Goal: Task Accomplishment & Management: Complete application form

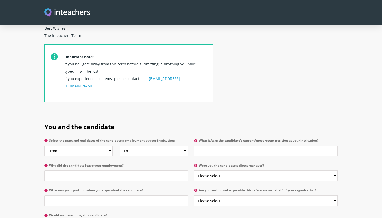
scroll to position [192, 0]
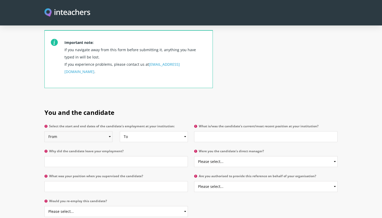
select select "2024"
select select "2025"
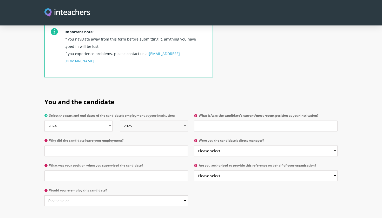
scroll to position [205, 0]
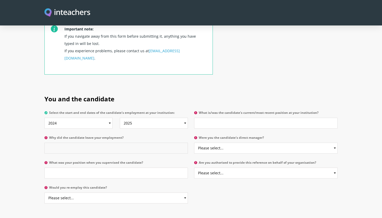
click at [97, 143] on input "Why did the candidate leave your employment?" at bounding box center [115, 148] width 143 height 11
type input "Saima is still working at Reigate Grammar Riydh"
click at [224, 118] on input "What is/was the candidate's current/most recent position at your institution?" at bounding box center [265, 123] width 143 height 11
type input "She is currently Year 5 Year Leader"
select select "Yes"
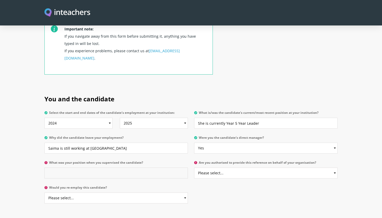
click at [100, 168] on input "What was your position when you supervised the candidate?" at bounding box center [115, 173] width 143 height 11
type input "I was Saima's Y5 Year Leader before I left"
select select "Yes"
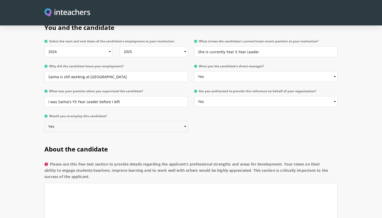
scroll to position [280, 0]
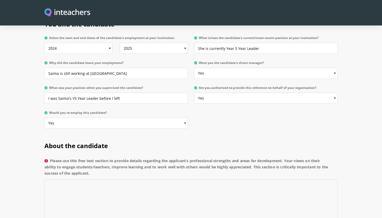
click at [88, 180] on textarea "Please use this free text section to provide details regarding the applicant’s …" at bounding box center [190, 204] width 293 height 49
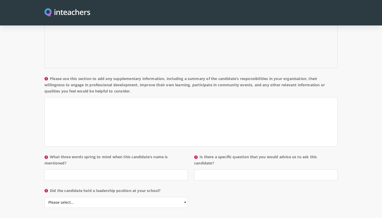
scroll to position [449, 0]
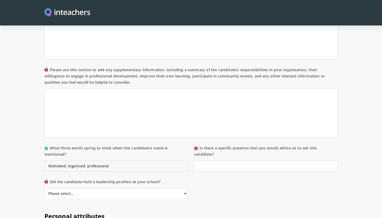
type input "Motivated, organised, professional"
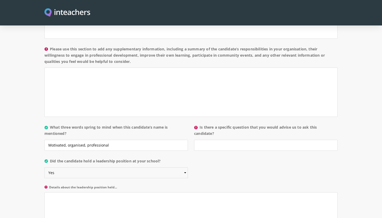
scroll to position [472, 0]
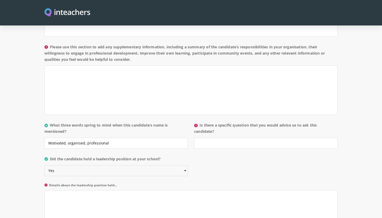
select select "No"
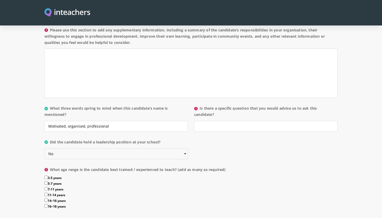
scroll to position [509, 0]
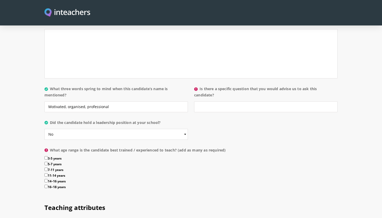
click at [48, 156] on label "3-5 years" at bounding box center [190, 159] width 293 height 6
click at [48, 156] on input "3-5 years" at bounding box center [45, 157] width 3 height 3
checkbox input "true"
click at [48, 162] on label "5-7 years" at bounding box center [190, 165] width 293 height 6
click at [48, 162] on input "5-7 years" at bounding box center [45, 163] width 3 height 3
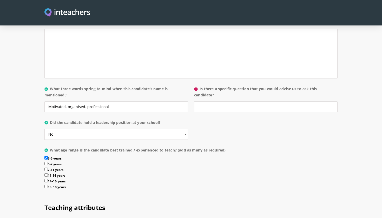
checkbox input "true"
click at [48, 168] on label "7-11 years" at bounding box center [190, 171] width 293 height 6
click at [48, 168] on input "7-11 years" at bounding box center [45, 169] width 3 height 3
checkbox input "true"
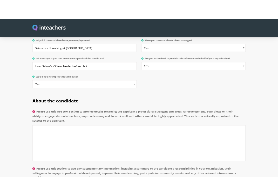
scroll to position [308, 0]
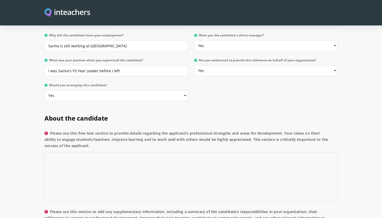
click at [93, 155] on textarea "Please use this free text section to provide details regarding the applicant’s …" at bounding box center [190, 176] width 293 height 49
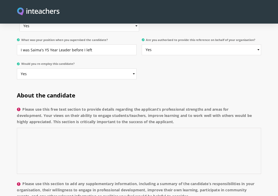
scroll to position [371, 0]
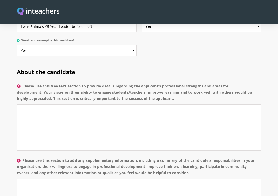
drag, startPoint x: 182, startPoint y: 92, endPoint x: 24, endPoint y: 78, distance: 158.6
click at [24, 83] on label "Please use this free text section to provide details regarding the applicant’s …" at bounding box center [139, 94] width 244 height 22
click at [24, 105] on textarea "Please use this free text section to provide details regarding the applicant’s …" at bounding box center [139, 128] width 244 height 46
click at [65, 84] on label "Please use this free text section to provide details regarding the applicant’s …" at bounding box center [139, 94] width 244 height 22
click at [65, 105] on textarea "Please use this free text section to provide details regarding the applicant’s …" at bounding box center [139, 128] width 244 height 46
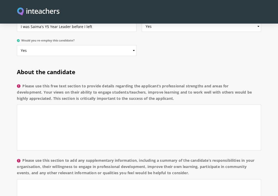
drag, startPoint x: 88, startPoint y: 79, endPoint x: 180, endPoint y: 95, distance: 93.3
copy label "provide details regarding the applicant’s professional strengths and areas for …"
click at [55, 117] on textarea "Please use this free text section to provide details regarding the applicant’s …" at bounding box center [139, 128] width 244 height 46
paste textarea "The applicant is one of the most organised and hard-working teachers I have wor…"
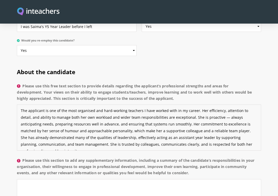
scroll to position [3, 0]
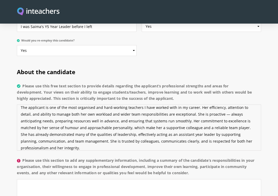
click at [42, 105] on textarea "The applicant is one of the most organised and hard-working teachers I have wor…" at bounding box center [139, 128] width 244 height 46
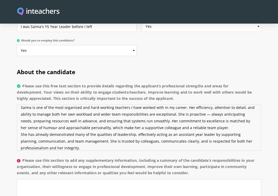
click at [212, 120] on textarea "Saima is one of the most organised and hard-working teachers I have worked with…" at bounding box center [139, 128] width 244 height 46
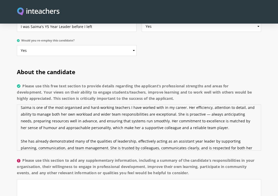
scroll to position [7, 0]
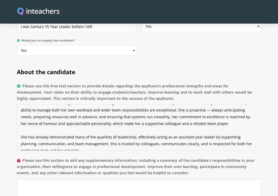
click at [25, 132] on textarea "Saima is one of the most organised and hard-working teachers I have worked with…" at bounding box center [139, 128] width 244 height 46
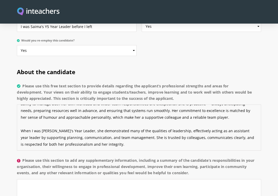
scroll to position [14, 0]
click at [105, 137] on textarea "Saima is one of the most organised and hard-working teachers I have worked with…" at bounding box center [139, 128] width 244 height 46
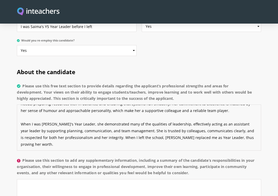
paste textarea "With students, she is engaging, encouraging, and highly effective at creating p…"
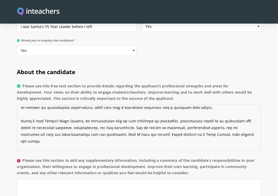
scroll to position [41, 0]
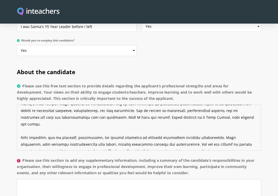
click at [52, 126] on textarea "Please use this free text section to provide details regarding the applicant’s …" at bounding box center [139, 128] width 244 height 46
click at [193, 136] on textarea "Please use this free text section to provide details regarding the applicant’s …" at bounding box center [139, 128] width 244 height 46
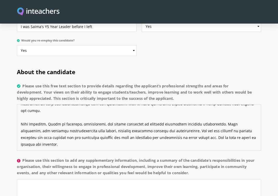
paste textarea "Overall, she is a teacher of outstanding calibre who combines organisation, har…"
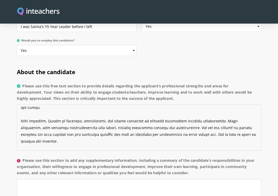
scroll to position [64, 0]
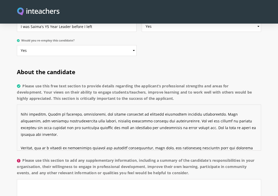
click at [40, 135] on textarea "Please use this free text section to provide details regarding the applicant’s …" at bounding box center [139, 128] width 244 height 46
click at [148, 142] on textarea "Please use this free text section to provide details regarding the applicant’s …" at bounding box center [139, 128] width 244 height 46
click at [46, 120] on textarea "Please use this free text section to provide details regarding the applicant’s …" at bounding box center [139, 128] width 244 height 46
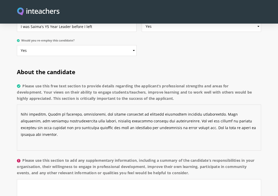
paste textarea "At times, her drive and pace can outstrip those around her. Because she works a…"
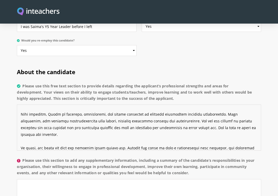
scroll to position [71, 0]
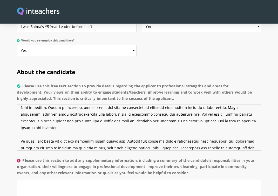
click at [41, 127] on textarea "Please use this free text section to provide details regarding the applicant’s …" at bounding box center [139, 128] width 244 height 46
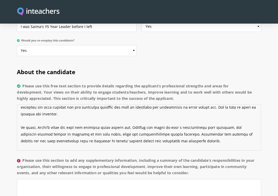
scroll to position [85, 0]
click at [85, 135] on textarea "Please use this free text section to provide details regarding the applicant’s …" at bounding box center [139, 128] width 244 height 46
drag, startPoint x: 183, startPoint y: 128, endPoint x: 152, endPoint y: 128, distance: 31.7
click at [152, 128] on textarea "Please use this free text section to provide details regarding the applicant’s …" at bounding box center [139, 128] width 244 height 46
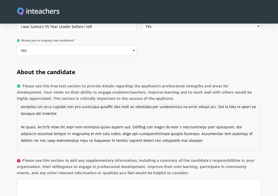
click at [219, 134] on textarea "Please use this free text section to provide details regarding the applicant’s …" at bounding box center [139, 128] width 244 height 46
type textarea "Saima is one of the most organised and hard-working teachers I have worked with…"
drag, startPoint x: 216, startPoint y: 165, endPoint x: 24, endPoint y: 155, distance: 192.8
click at [24, 158] on label "Please use this section to add any supplementary information, including a summa…" at bounding box center [139, 169] width 244 height 22
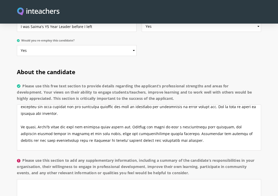
click at [27, 158] on label "Please use this section to add any supplementary information, including a summa…" at bounding box center [139, 169] width 244 height 22
drag, startPoint x: 24, startPoint y: 153, endPoint x: 211, endPoint y: 167, distance: 188.1
click at [211, 167] on label "Please use this section to add any supplementary information, including a summa…" at bounding box center [139, 169] width 244 height 22
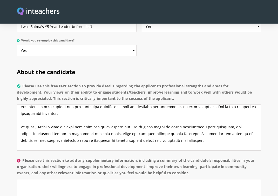
drag, startPoint x: 211, startPoint y: 166, endPoint x: 24, endPoint y: 154, distance: 186.9
click at [24, 158] on label "Please use this section to add any supplementary information, including a summa…" at bounding box center [139, 169] width 244 height 22
drag, startPoint x: 211, startPoint y: 166, endPoint x: 24, endPoint y: 155, distance: 187.1
click at [24, 158] on label "Please use this section to add any supplementary information, including a summa…" at bounding box center [139, 169] width 244 height 22
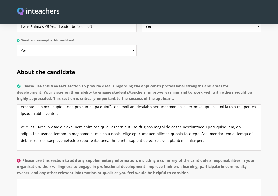
drag, startPoint x: 72, startPoint y: 152, endPoint x: 212, endPoint y: 167, distance: 140.8
copy label "add any supplementary information, including a summary of the candidate’s respo…"
paste textarea "In her role, the applicant has taken on responsibilities beyond her core classr…"
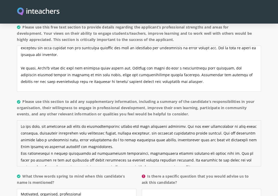
scroll to position [0, 0]
drag, startPoint x: 63, startPoint y: 121, endPoint x: 25, endPoint y: 123, distance: 38.3
click at [25, 123] on textarea "Please use this section to add any supplementary information, including a summa…" at bounding box center [139, 144] width 244 height 46
drag, startPoint x: 63, startPoint y: 119, endPoint x: 18, endPoint y: 120, distance: 45.2
click at [18, 121] on textarea "Please use this section to add any supplementary information, including a summa…" at bounding box center [139, 144] width 244 height 46
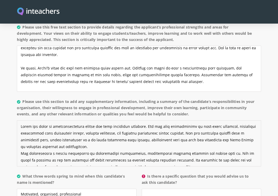
click at [109, 121] on textarea "Please use this section to add any supplementary information, including a summa…" at bounding box center [139, 144] width 244 height 46
click at [182, 126] on textarea "Please use this section to add any supplementary information, including a summa…" at bounding box center [139, 144] width 244 height 46
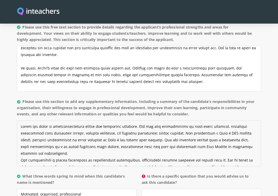
drag, startPoint x: 56, startPoint y: 148, endPoint x: 163, endPoint y: 135, distance: 107.0
click at [163, 135] on textarea "Please use this section to add any supplementary information, including a summa…" at bounding box center [139, 144] width 244 height 46
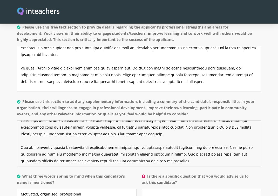
scroll to position [8, 0]
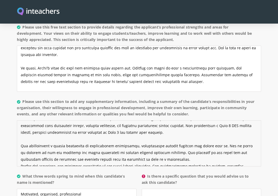
drag, startPoint x: 172, startPoint y: 154, endPoint x: 216, endPoint y: 145, distance: 45.1
click at [216, 145] on textarea "Please use this section to add any supplementary information, including a summa…" at bounding box center [139, 144] width 244 height 46
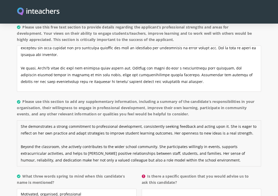
scroll to position [492, 0]
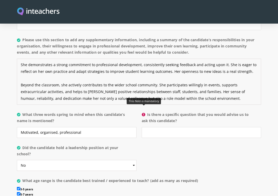
type textarea "Saima has taken on responsibilities beyond her classroom teaching. She has been…"
click at [144, 113] on icon at bounding box center [144, 115] width 4 height 4
click at [144, 127] on input "Is there a specific question that you would advise us to ask this candidate?" at bounding box center [201, 132] width 119 height 11
drag, startPoint x: 183, startPoint y: 113, endPoint x: 148, endPoint y: 109, distance: 35.6
click at [148, 112] on label "Is there a specific question that you would advise us to ask this candidate?" at bounding box center [201, 120] width 119 height 16
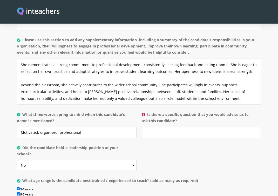
click at [148, 127] on input "Is there a specific question that you would advise us to ask this candidate?" at bounding box center [201, 132] width 119 height 11
drag, startPoint x: 164, startPoint y: 107, endPoint x: 180, endPoint y: 115, distance: 17.4
copy label "a specific question that you would advise us to ask this candidate?"
click at [158, 128] on input "Is there a specific question that you would advise us to ask this candidate?" at bounding box center [201, 132] width 119 height 11
paste input "How would you ensure that your expectations and working style are balanced with…"
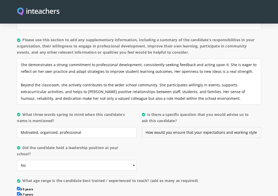
click at [155, 127] on input "How would you ensure that your expectations and working style are balanced with…" at bounding box center [201, 132] width 119 height 11
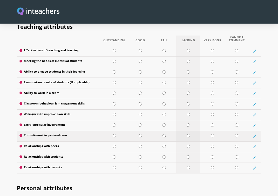
scroll to position [693, 0]
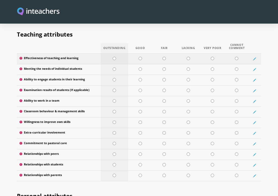
type input "How would you ensure that your expectations and working style are balanced with…"
click at [114, 57] on input "radio" at bounding box center [114, 58] width 3 height 3
radio input "true"
click at [115, 68] on input "radio" at bounding box center [114, 69] width 3 height 3
radio input "true"
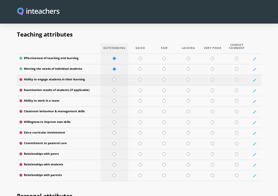
click at [114, 75] on td at bounding box center [115, 80] width 28 height 11
radio input "true"
click at [140, 89] on input "radio" at bounding box center [140, 90] width 3 height 3
radio input "true"
click at [140, 99] on input "radio" at bounding box center [140, 100] width 3 height 3
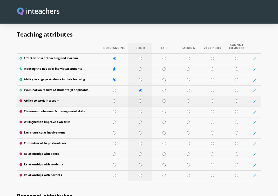
radio input "true"
click at [140, 110] on input "radio" at bounding box center [140, 111] width 3 height 3
radio input "true"
click at [114, 117] on td at bounding box center [115, 122] width 28 height 11
radio input "true"
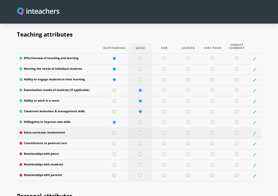
click at [139, 131] on input "radio" at bounding box center [140, 132] width 3 height 3
radio input "true"
click at [115, 142] on input "radio" at bounding box center [114, 143] width 3 height 3
radio input "true"
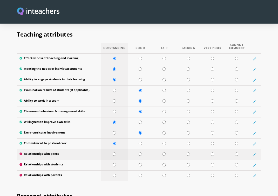
click at [115, 153] on input "radio" at bounding box center [114, 154] width 3 height 3
radio input "true"
click at [116, 163] on input "radio" at bounding box center [114, 164] width 3 height 3
radio input "true"
click at [115, 174] on input "radio" at bounding box center [114, 175] width 3 height 3
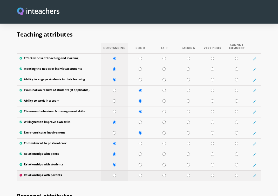
radio input "true"
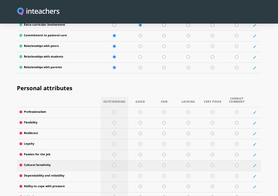
scroll to position [801, 0]
click at [115, 111] on input "radio" at bounding box center [114, 112] width 3 height 3
radio input "true"
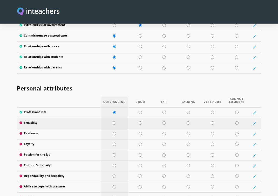
click at [115, 122] on input "radio" at bounding box center [114, 123] width 3 height 3
radio input "true"
click at [115, 132] on input "radio" at bounding box center [114, 133] width 3 height 3
radio input "true"
click at [115, 143] on input "radio" at bounding box center [114, 144] width 3 height 3
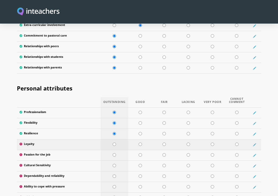
radio input "true"
click at [114, 154] on input "radio" at bounding box center [114, 155] width 3 height 3
radio input "true"
click at [253, 154] on icon at bounding box center [254, 155] width 3 height 3
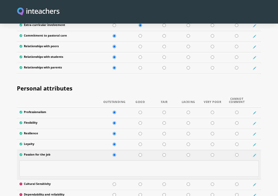
click at [108, 161] on textarea at bounding box center [138, 169] width 239 height 16
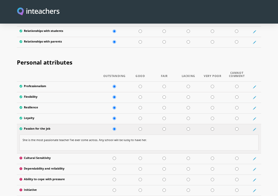
scroll to position [848, 0]
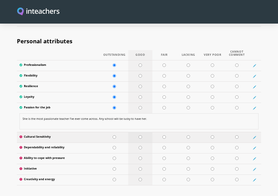
type textarea "She is the most passionate teacher I've ever come across. Any school will be lu…"
click at [141, 136] on input "radio" at bounding box center [140, 137] width 3 height 3
radio input "true"
click at [114, 146] on input "radio" at bounding box center [114, 147] width 3 height 3
radio input "true"
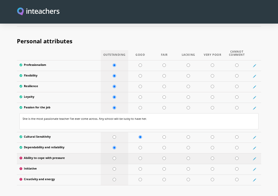
click at [114, 154] on td at bounding box center [115, 159] width 28 height 11
radio input "true"
click at [114, 168] on input "radio" at bounding box center [114, 169] width 3 height 3
radio input "true"
click at [114, 178] on input "radio" at bounding box center [114, 179] width 3 height 3
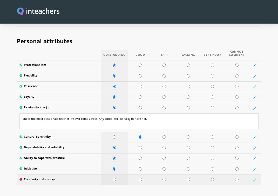
radio input "true"
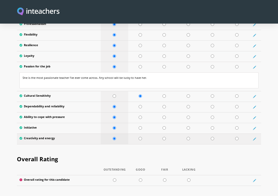
scroll to position [906, 0]
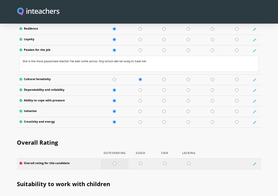
click at [116, 162] on input "radio" at bounding box center [114, 163] width 3 height 3
radio input "true"
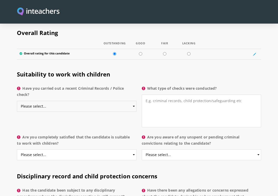
scroll to position [1024, 0]
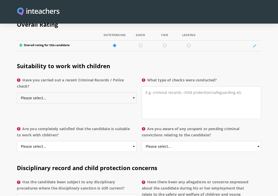
select select "Do not know"
click at [166, 87] on textarea "What type of checks were conducted?" at bounding box center [201, 103] width 119 height 33
type textarea "Not sure"
select select "Yes"
select select "No"
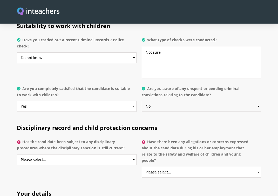
scroll to position [1075, 0]
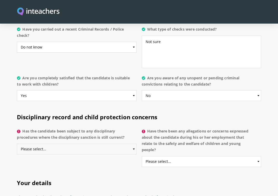
select select "No"
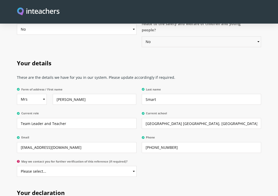
scroll to position [1224, 0]
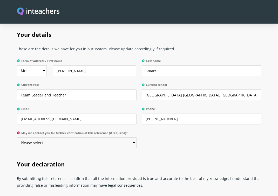
select select "Yes"
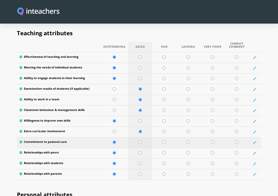
scroll to position [694, 0]
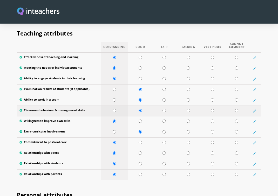
click at [115, 109] on input "radio" at bounding box center [114, 110] width 3 height 3
radio input "true"
click at [115, 88] on input "radio" at bounding box center [114, 89] width 3 height 3
radio input "true"
click at [114, 98] on input "radio" at bounding box center [114, 99] width 3 height 3
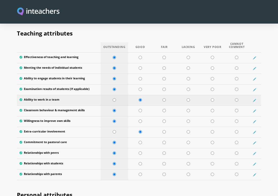
radio input "true"
click at [115, 130] on input "radio" at bounding box center [114, 131] width 3 height 3
radio input "true"
click at [238, 88] on input "radio" at bounding box center [236, 89] width 3 height 3
radio input "true"
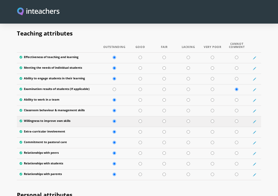
click at [257, 116] on td at bounding box center [255, 121] width 12 height 11
click at [255, 121] on icon at bounding box center [255, 122] width 2 height 2
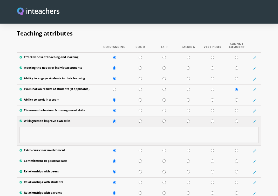
click at [69, 127] on textarea at bounding box center [138, 135] width 239 height 16
type textarea "She actively seeks to improve. She can also take feedback in a positive way."
click at [264, 92] on section "Teaching attributes Outstanding Good Fair Lacking Very Poor Cannot Comment Effe…" at bounding box center [139, 112] width 278 height 181
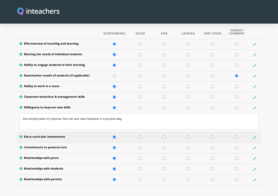
scroll to position [708, 0]
drag, startPoint x: 174, startPoint y: 164, endPoint x: 181, endPoint y: 163, distance: 7.0
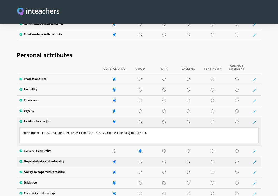
scroll to position [858, 0]
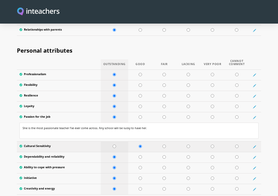
click at [115, 145] on input "radio" at bounding box center [114, 146] width 3 height 3
radio input "true"
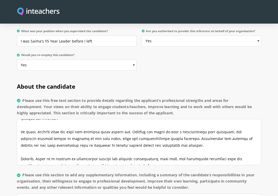
scroll to position [87, 0]
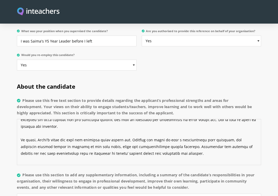
drag, startPoint x: 170, startPoint y: 133, endPoint x: 129, endPoint y: 127, distance: 42.0
click at [129, 127] on textarea "Please use this free text section to provide details regarding the applicant’s …" at bounding box center [139, 142] width 244 height 46
click at [120, 137] on textarea "Please use this free text section to provide details regarding the applicant’s …" at bounding box center [139, 142] width 244 height 46
drag, startPoint x: 170, startPoint y: 134, endPoint x: 130, endPoint y: 127, distance: 40.3
click at [130, 127] on textarea "Please use this free text section to provide details regarding the applicant’s …" at bounding box center [139, 142] width 244 height 46
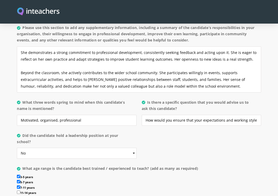
scroll to position [510, 0]
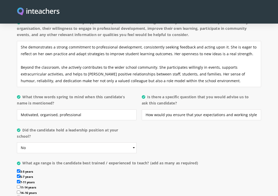
type textarea "Saima is one of the most organised and hard-working teachers I have worked with…"
click at [119, 71] on textarea "Saima has taken on responsibilities beyond her classroom teaching. She has been…" at bounding box center [139, 64] width 244 height 46
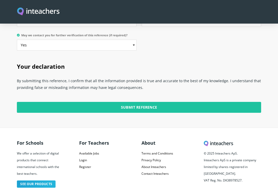
scroll to position [1340, 0]
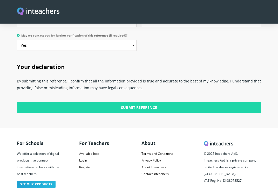
click at [144, 102] on input "Submit Reference" at bounding box center [139, 107] width 244 height 11
